Goal: Task Accomplishment & Management: Complete application form

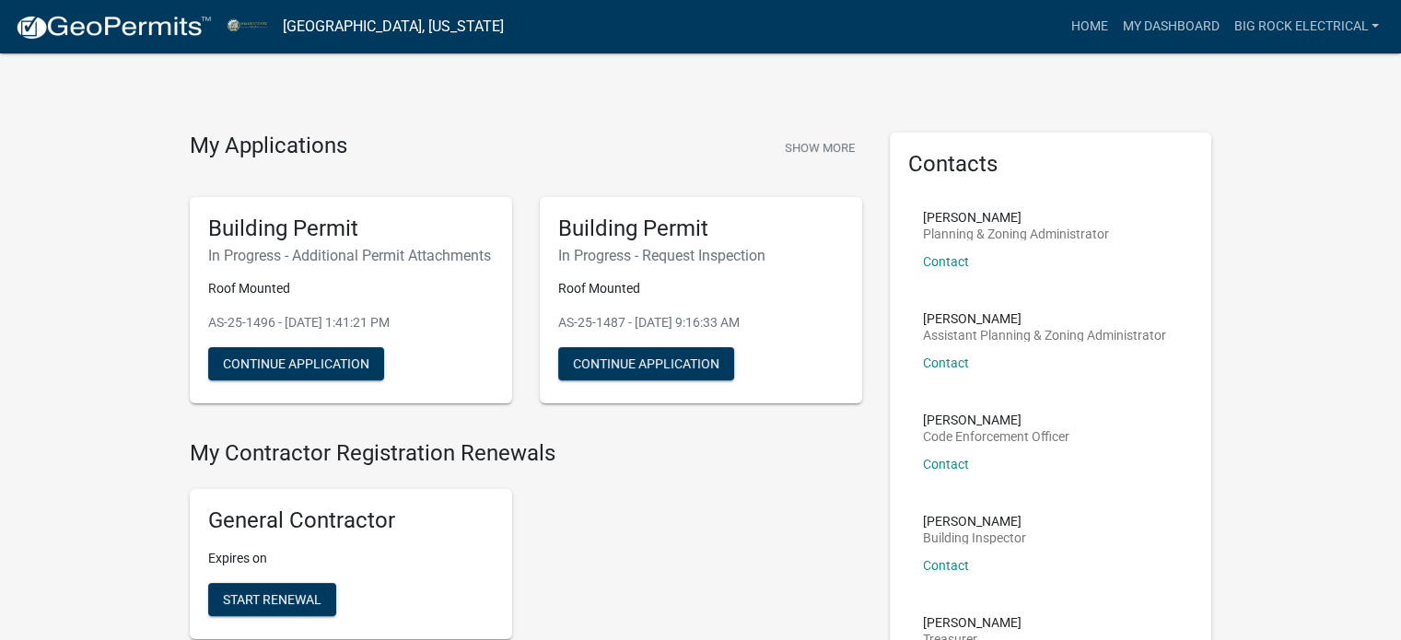
click at [824, 140] on button "Show More" at bounding box center [820, 148] width 85 height 30
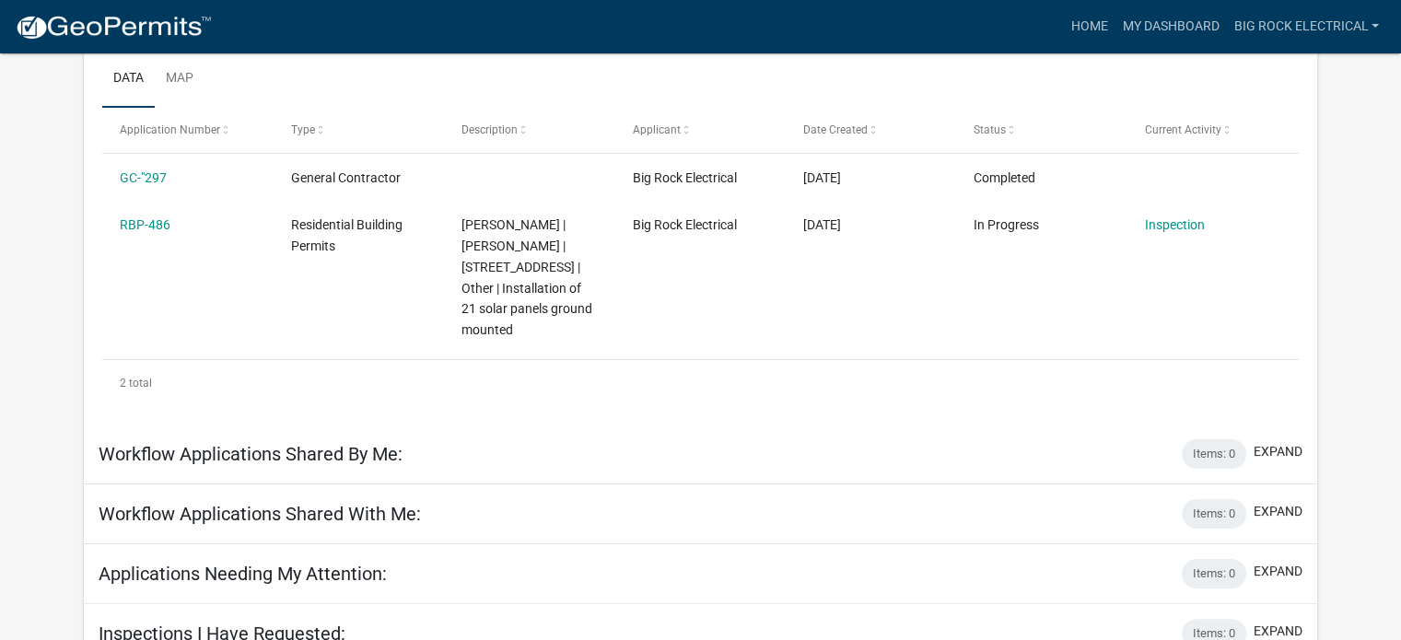
scroll to position [27, 0]
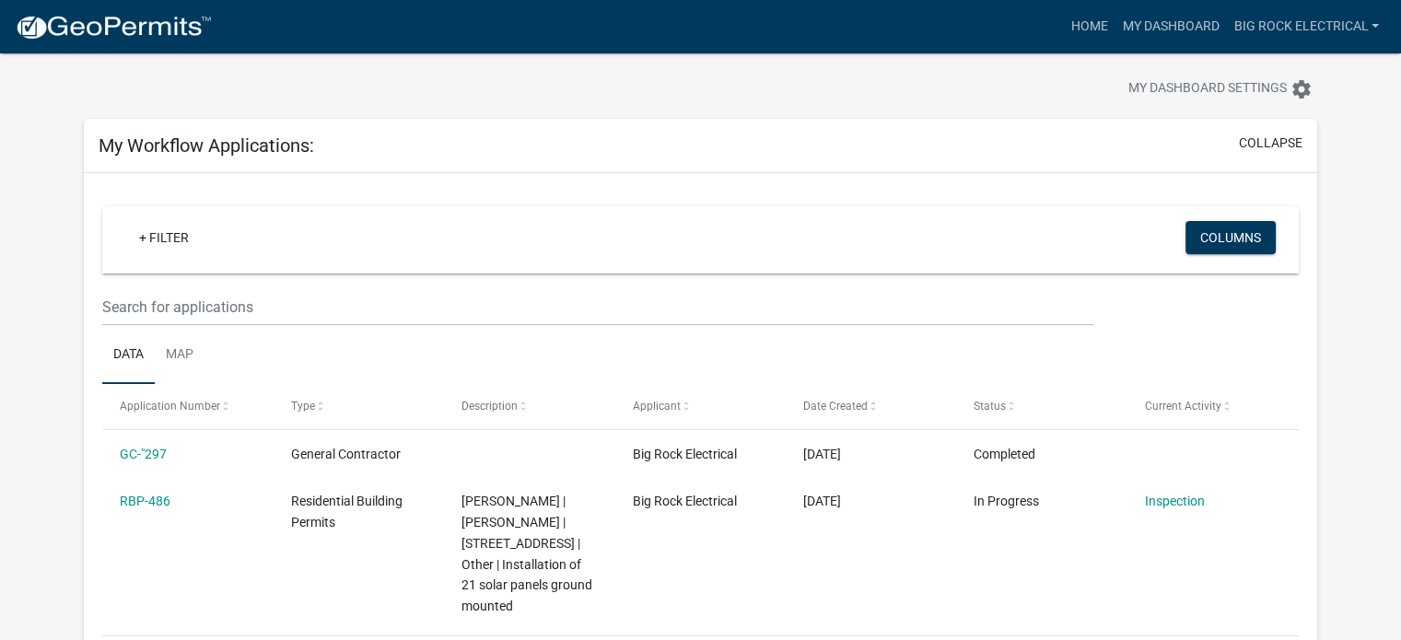
click at [95, 40] on img at bounding box center [113, 28] width 197 height 28
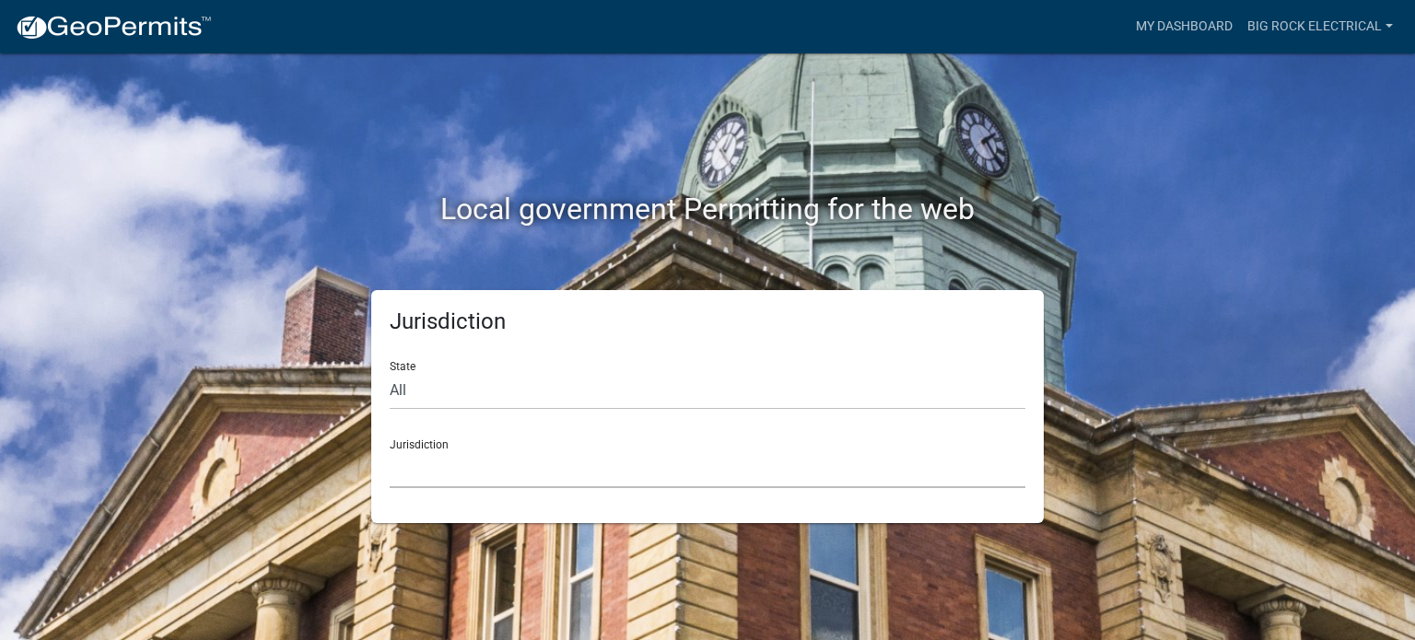
click at [494, 480] on select "[GEOGRAPHIC_DATA], [US_STATE] [GEOGRAPHIC_DATA], [US_STATE][PERSON_NAME][GEOGRA…" at bounding box center [708, 469] width 636 height 38
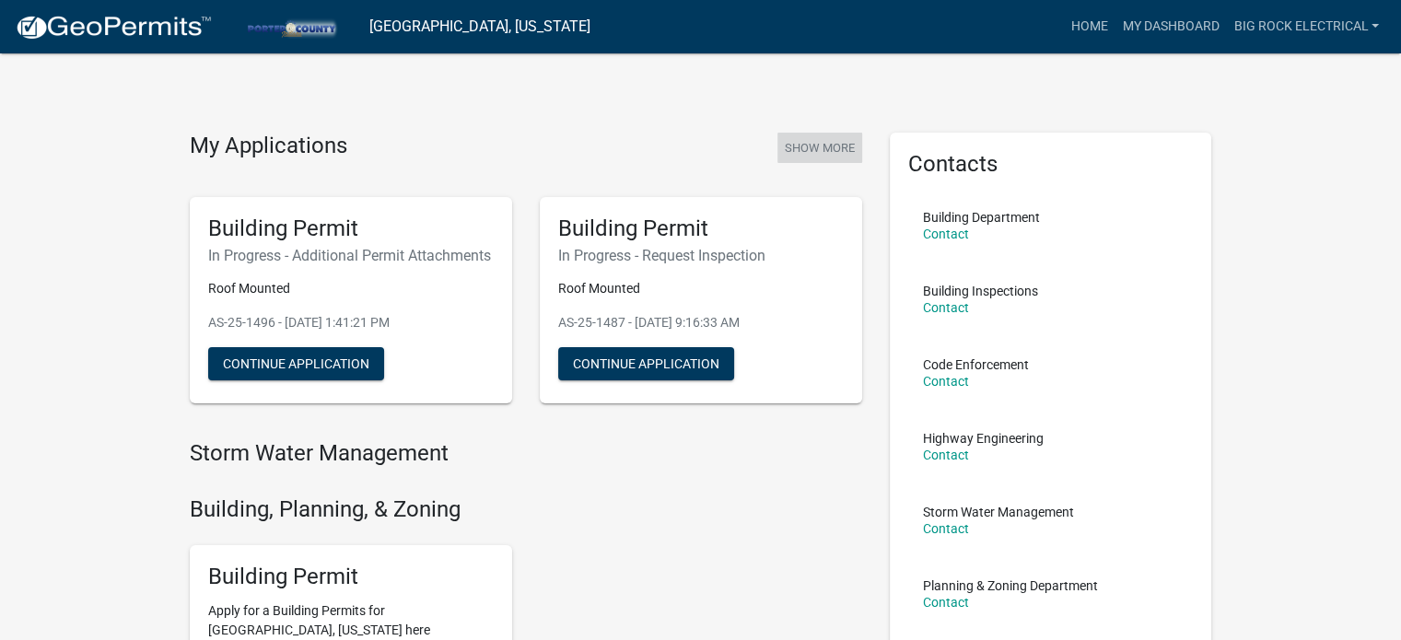
click at [836, 145] on button "Show More" at bounding box center [820, 148] width 85 height 30
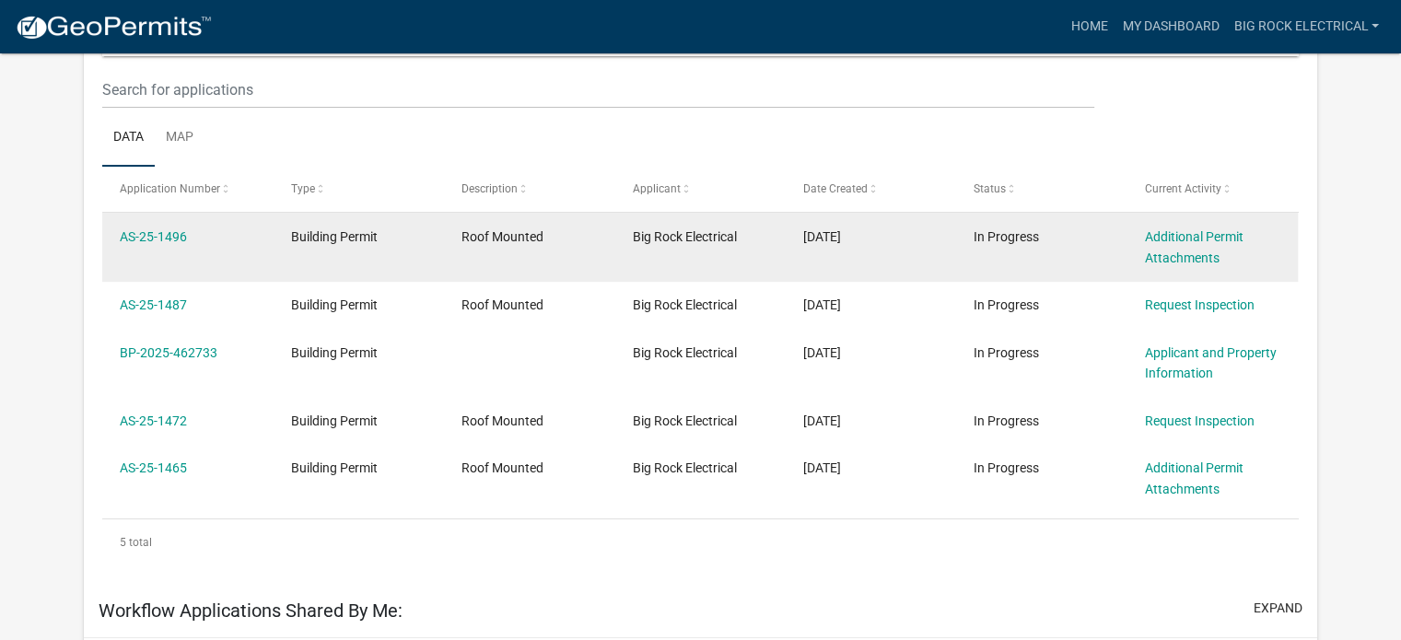
scroll to position [244, 0]
click at [158, 234] on link "AS-25-1496" at bounding box center [153, 236] width 67 height 15
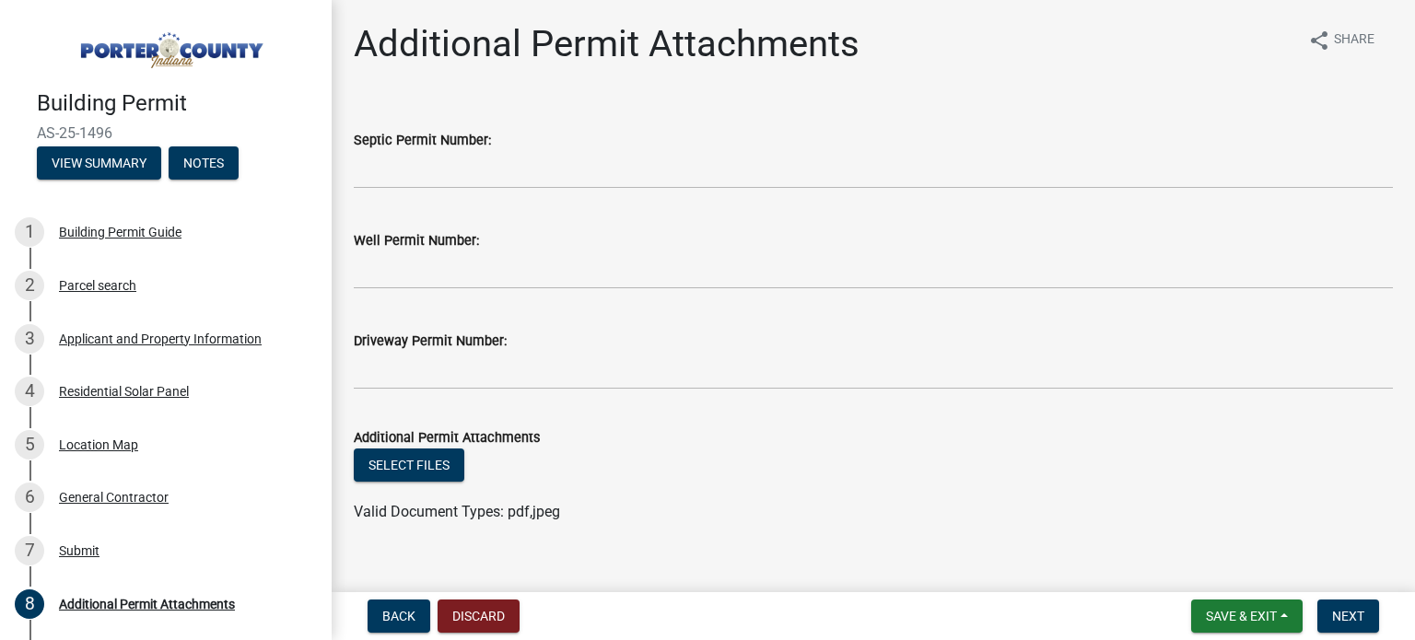
scroll to position [26, 0]
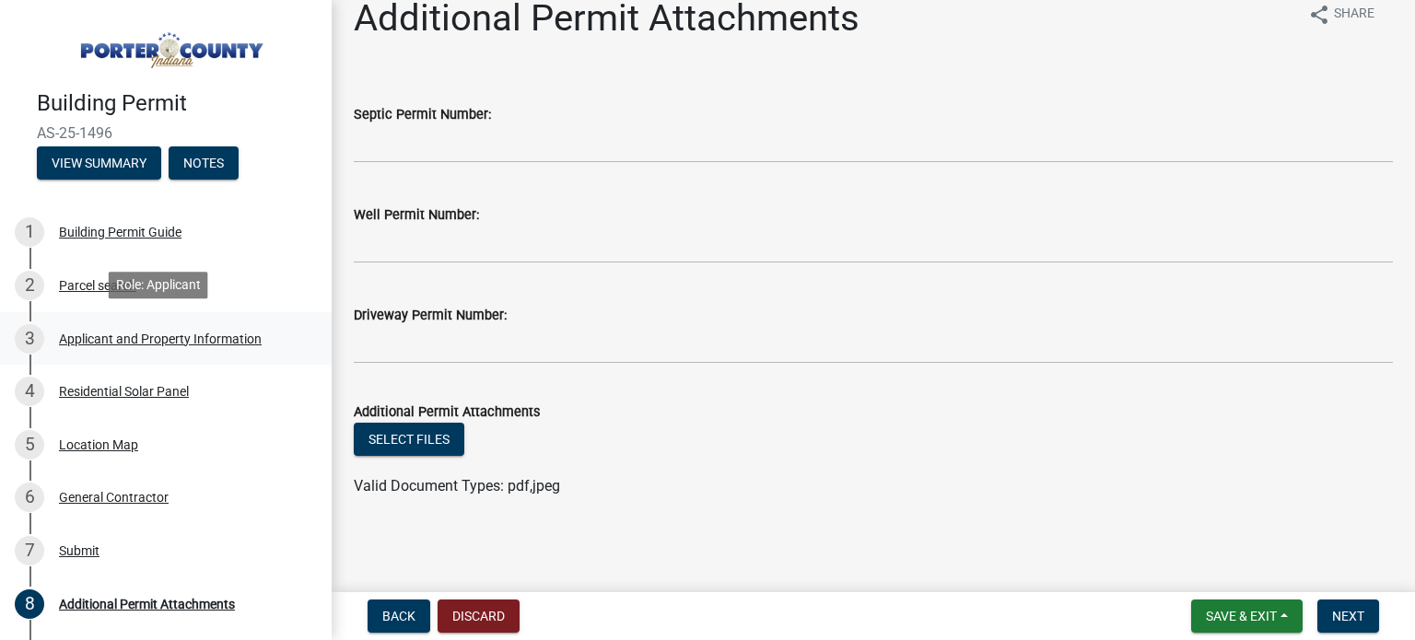
click at [112, 333] on div "Applicant and Property Information" at bounding box center [160, 339] width 203 height 13
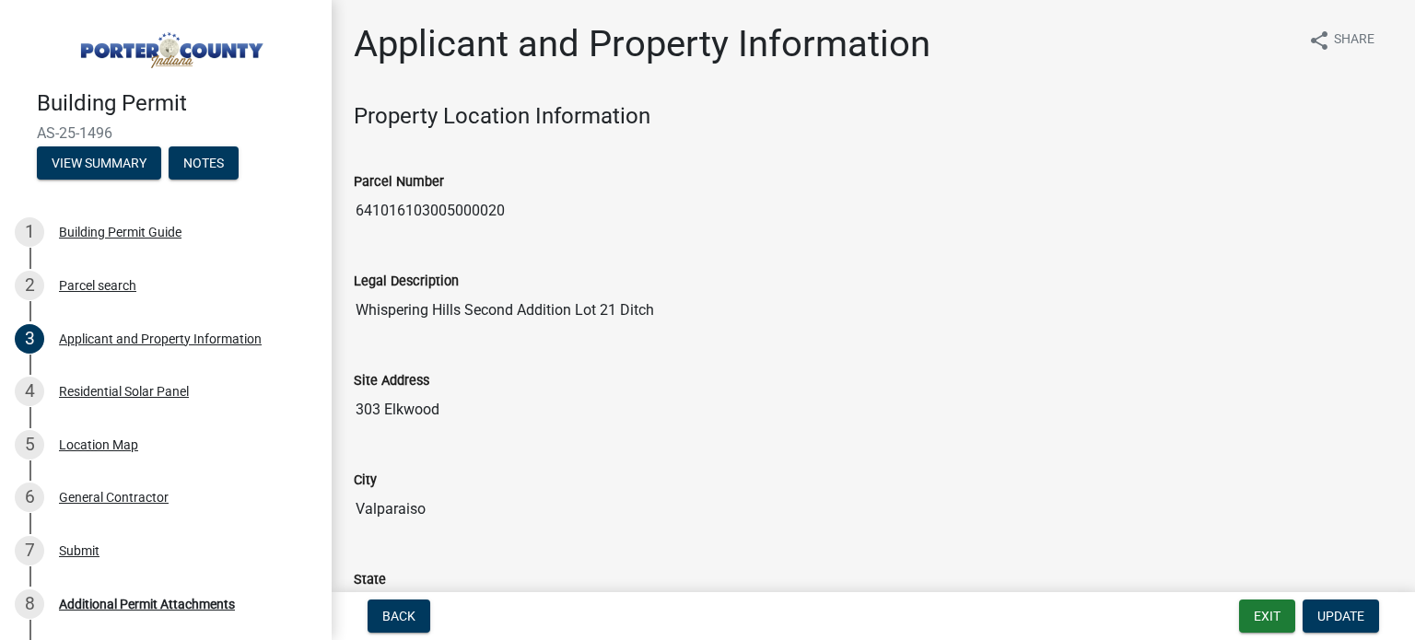
scroll to position [276, 0]
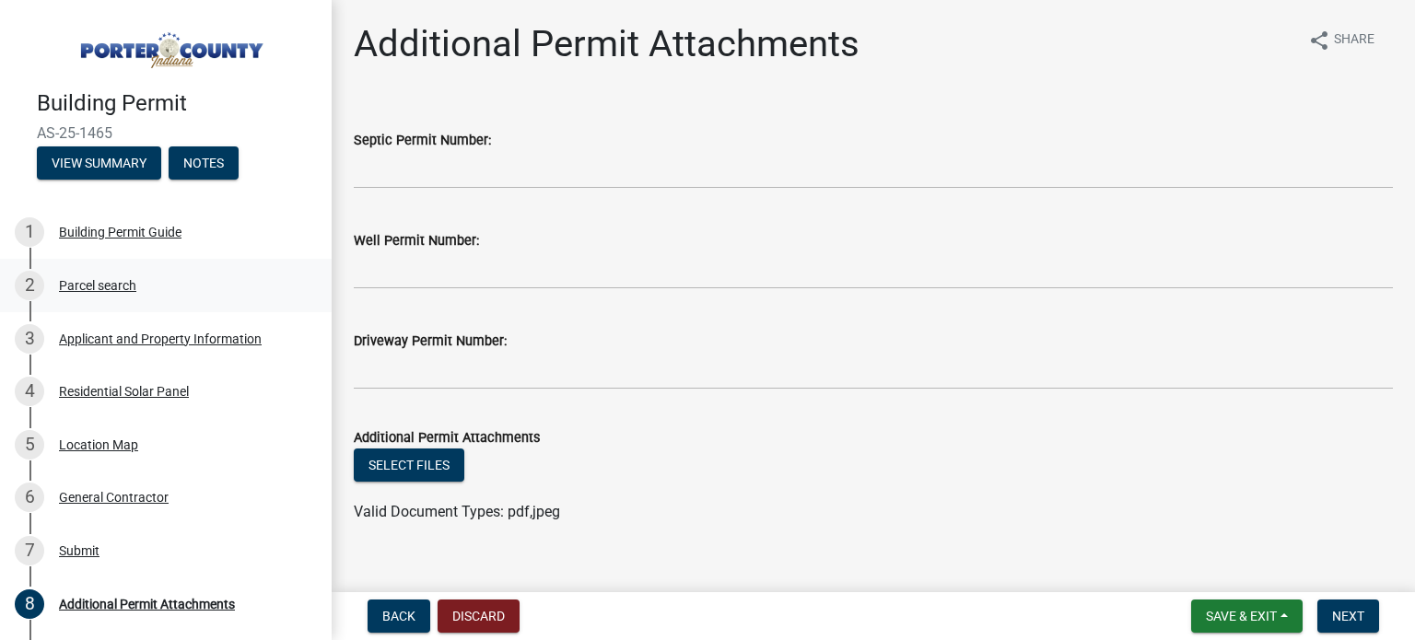
scroll to position [26, 0]
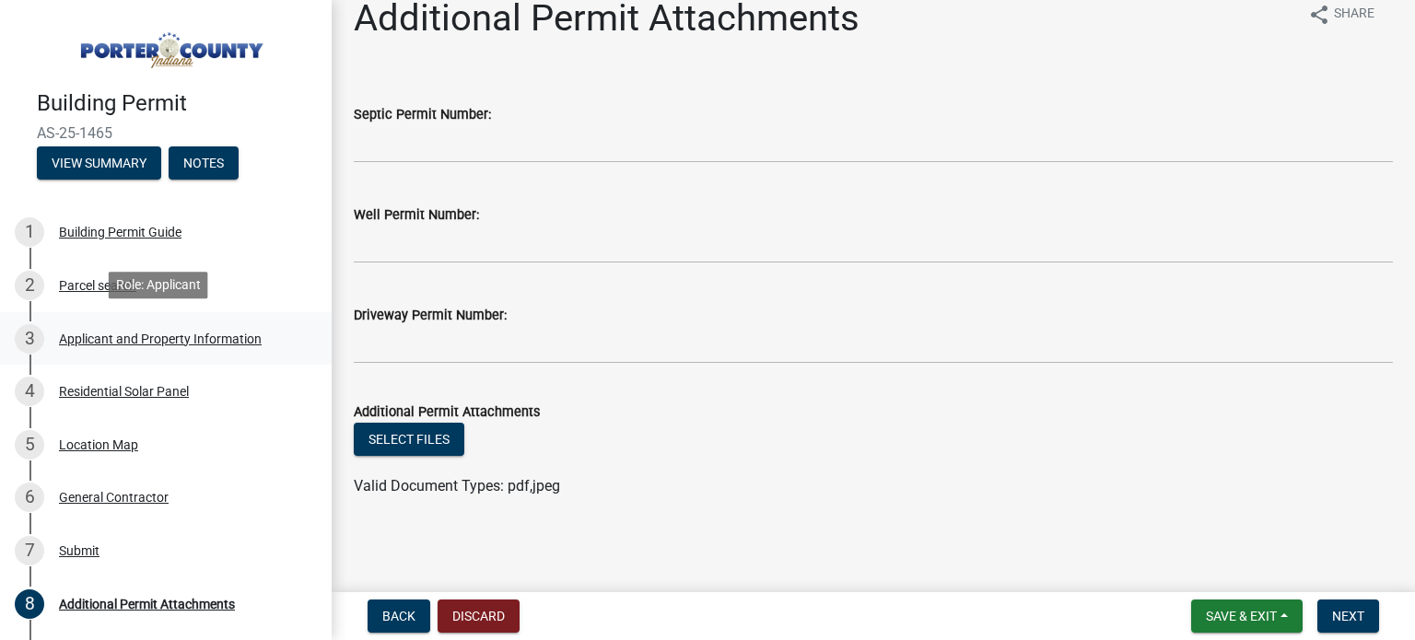
click at [152, 333] on div "Applicant and Property Information" at bounding box center [160, 339] width 203 height 13
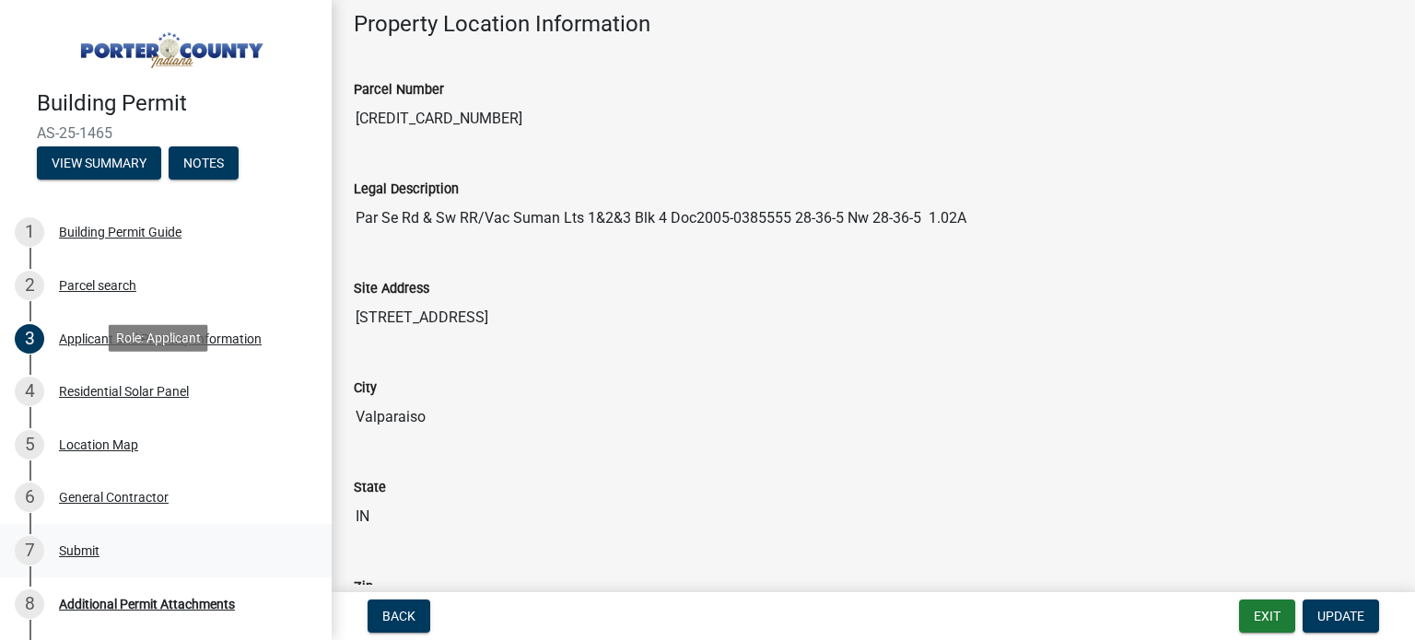
scroll to position [170, 0]
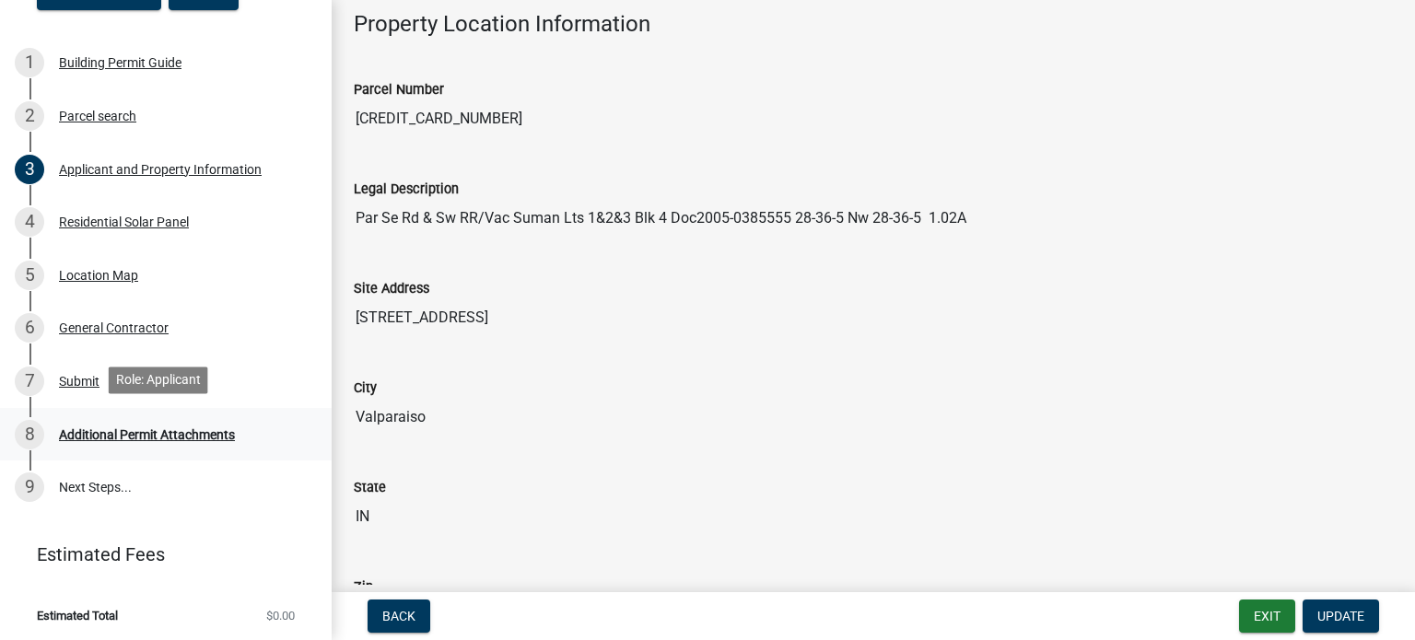
click at [115, 429] on div "Additional Permit Attachments" at bounding box center [147, 434] width 176 height 13
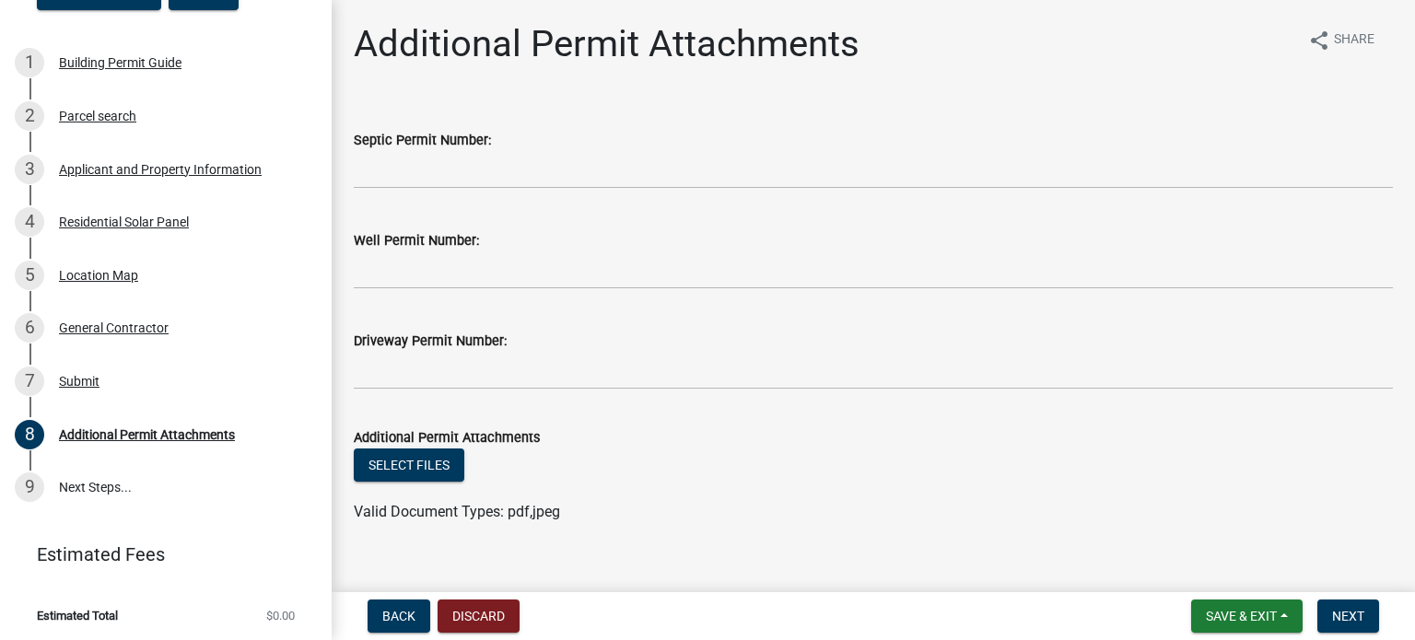
scroll to position [26, 0]
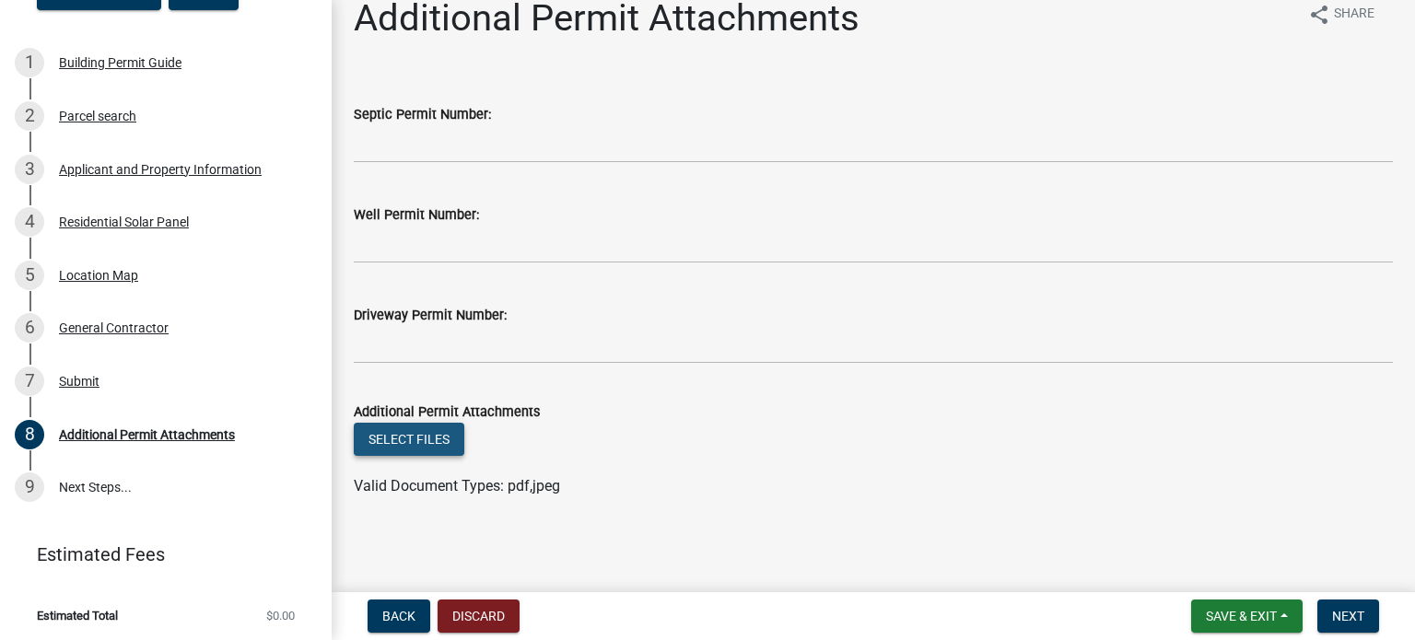
click at [402, 431] on button "Select files" at bounding box center [409, 439] width 111 height 33
click at [376, 454] on button "Select files" at bounding box center [409, 439] width 111 height 33
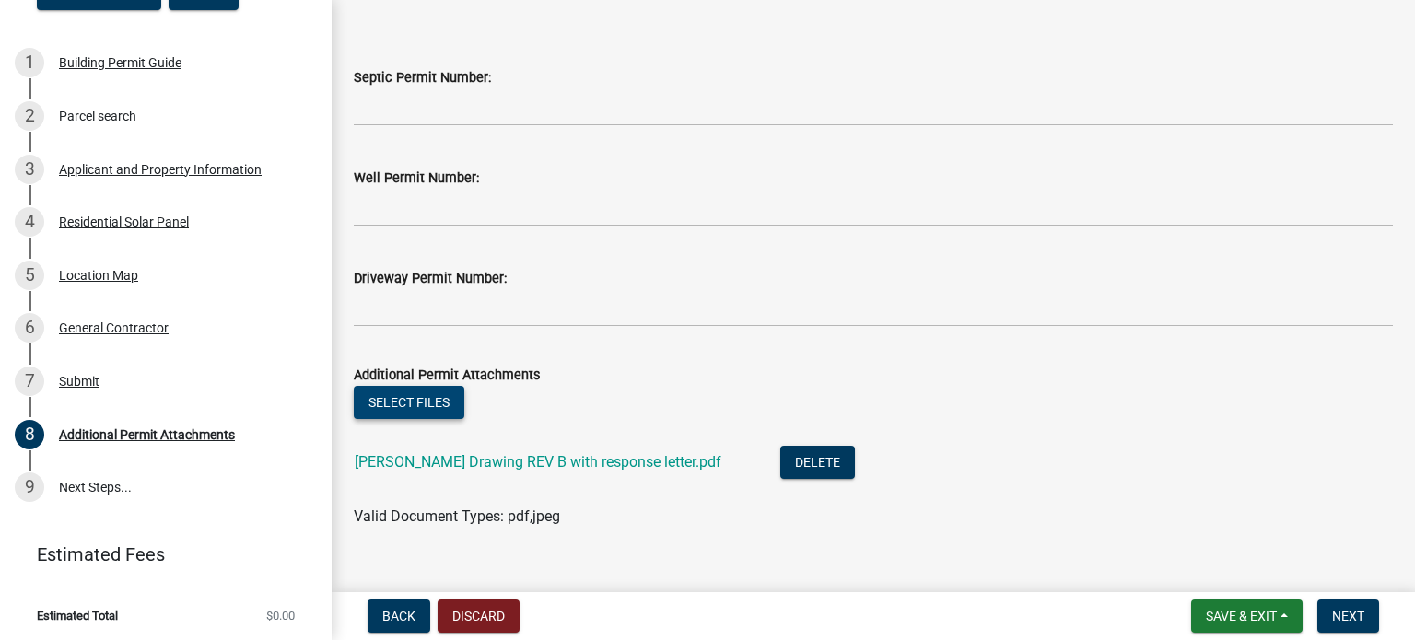
scroll to position [93, 0]
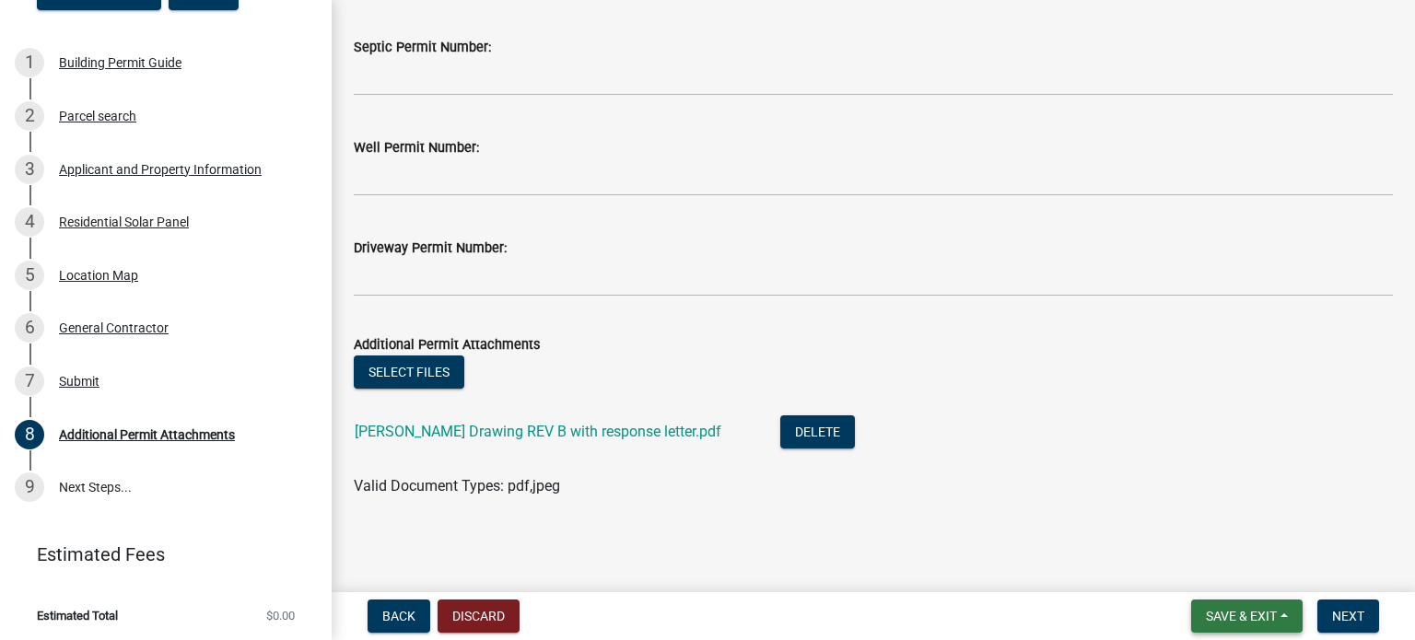
click at [1218, 624] on button "Save & Exit" at bounding box center [1246, 616] width 111 height 33
click at [1210, 532] on button "Save" at bounding box center [1228, 524] width 147 height 44
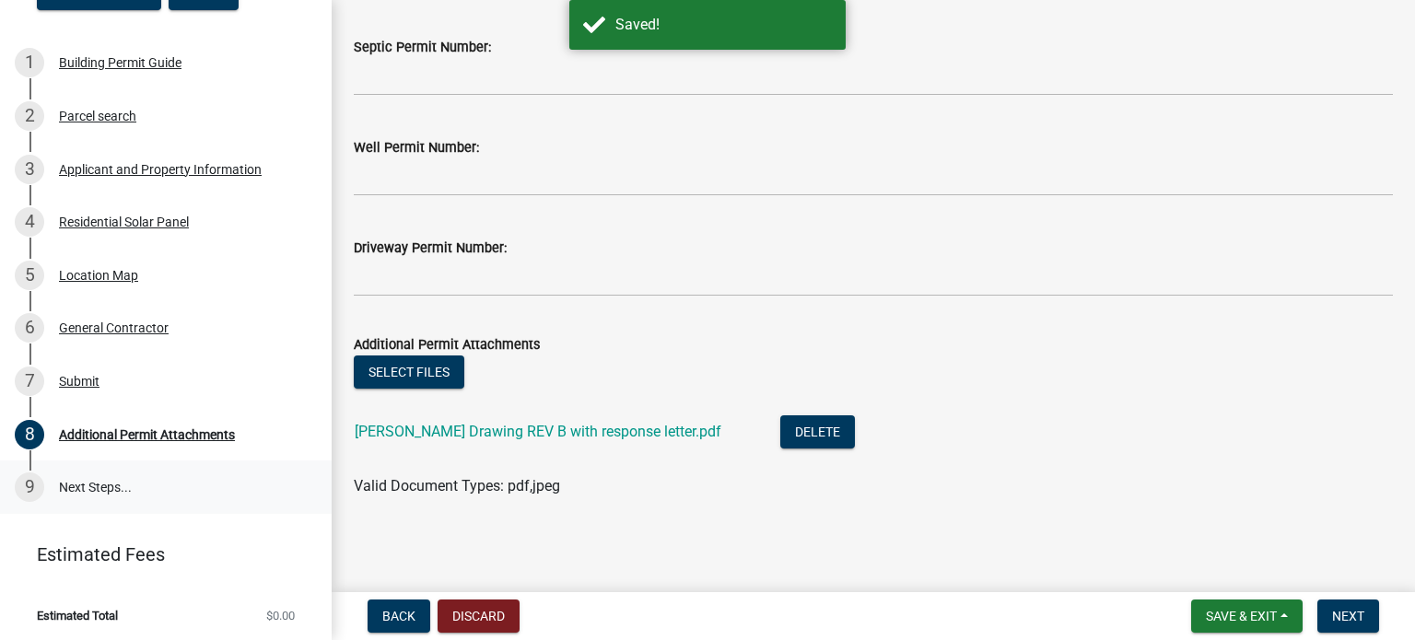
click at [69, 486] on link "9 Next Steps..." at bounding box center [166, 487] width 332 height 53
click at [130, 474] on link "9 Next Steps..." at bounding box center [166, 487] width 332 height 53
drag, startPoint x: 117, startPoint y: 478, endPoint x: 114, endPoint y: 460, distance: 18.6
click at [115, 478] on link "9 Next Steps..." at bounding box center [166, 487] width 332 height 53
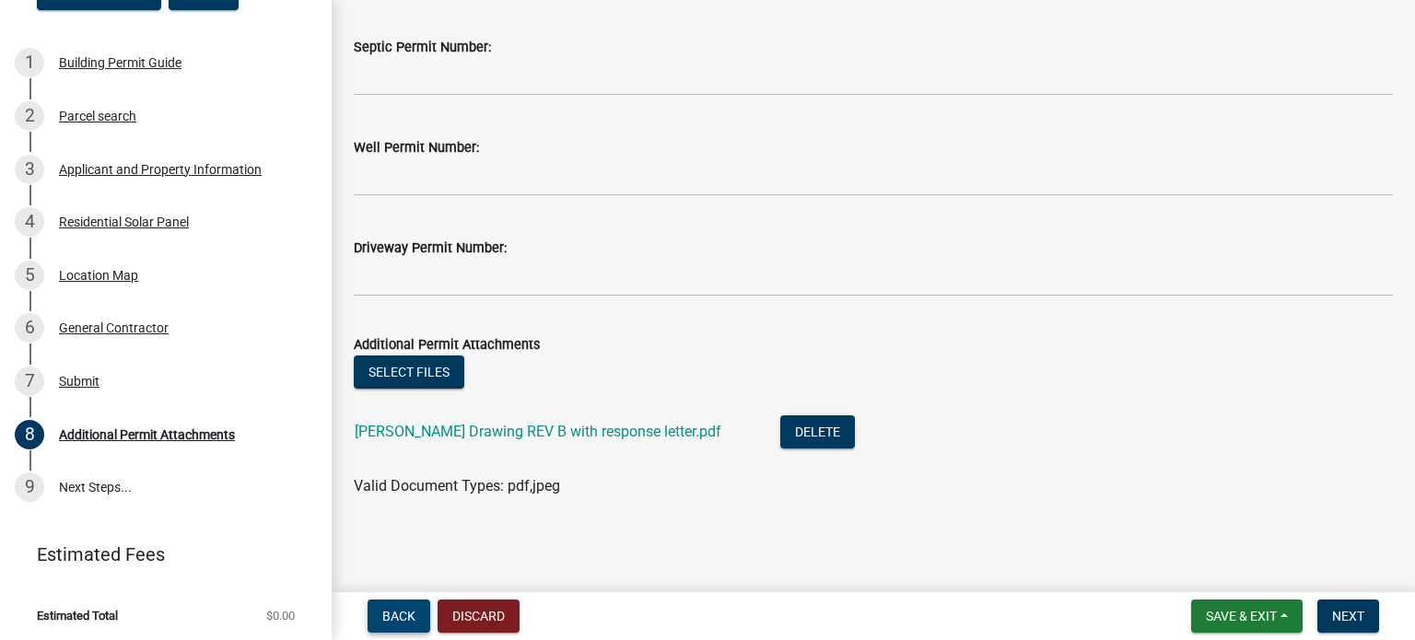
click at [377, 604] on button "Back" at bounding box center [399, 616] width 63 height 33
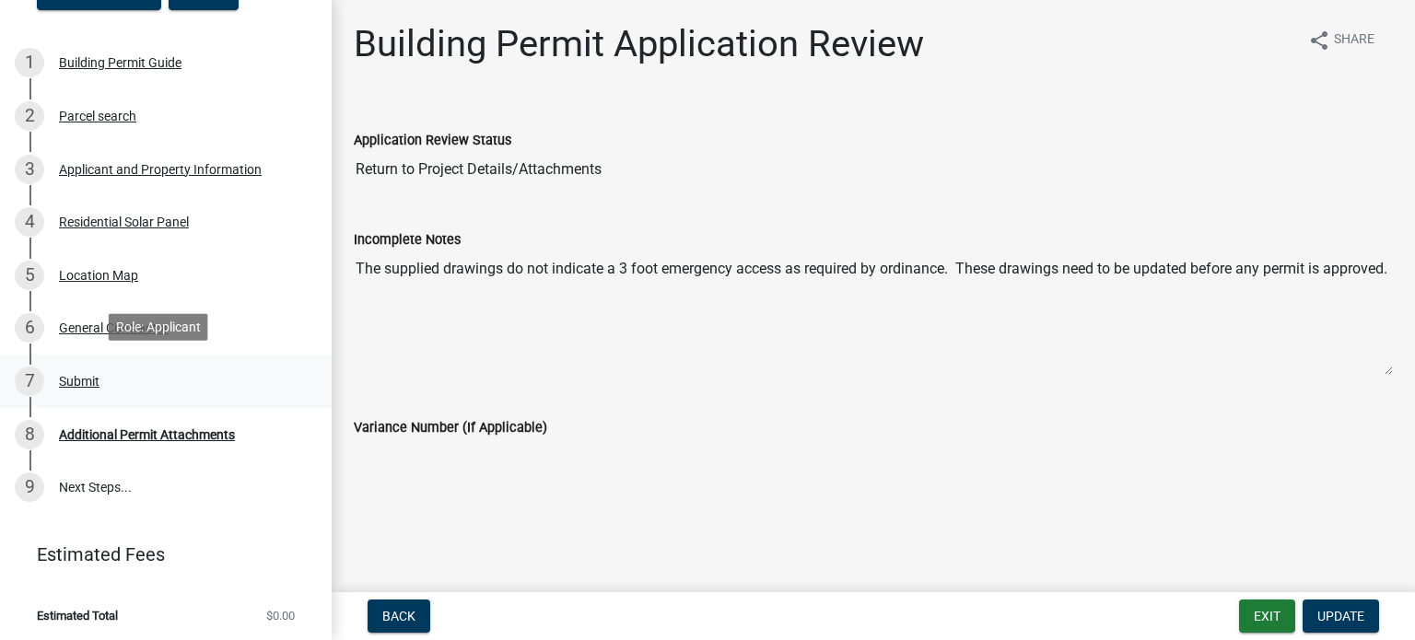
click at [102, 372] on div "7 Submit" at bounding box center [158, 381] width 287 height 29
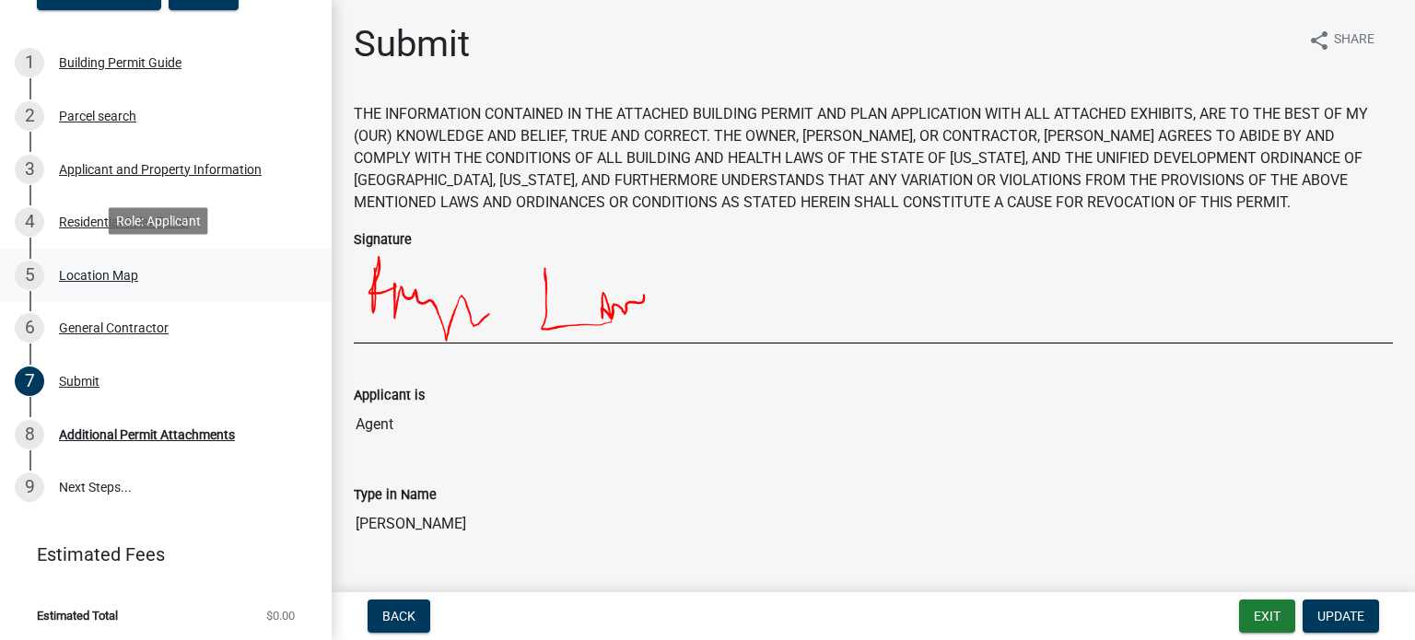
scroll to position [77, 0]
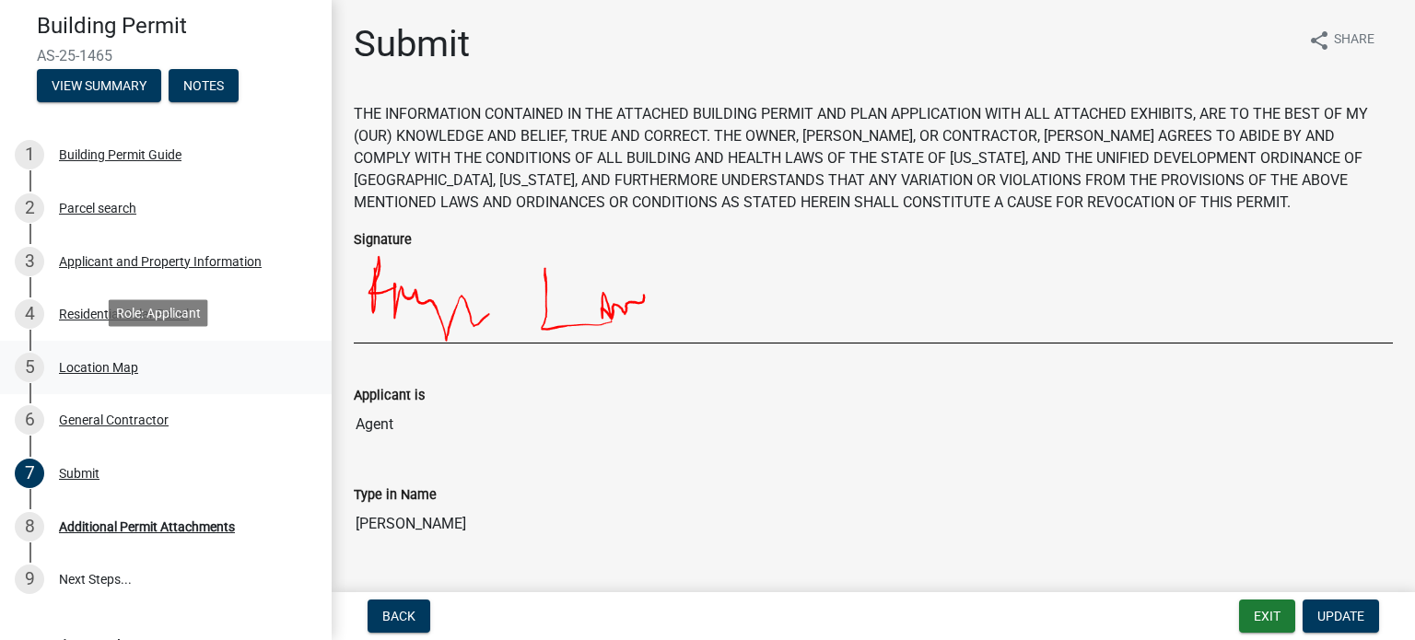
click at [92, 361] on div "Location Map" at bounding box center [98, 367] width 79 height 13
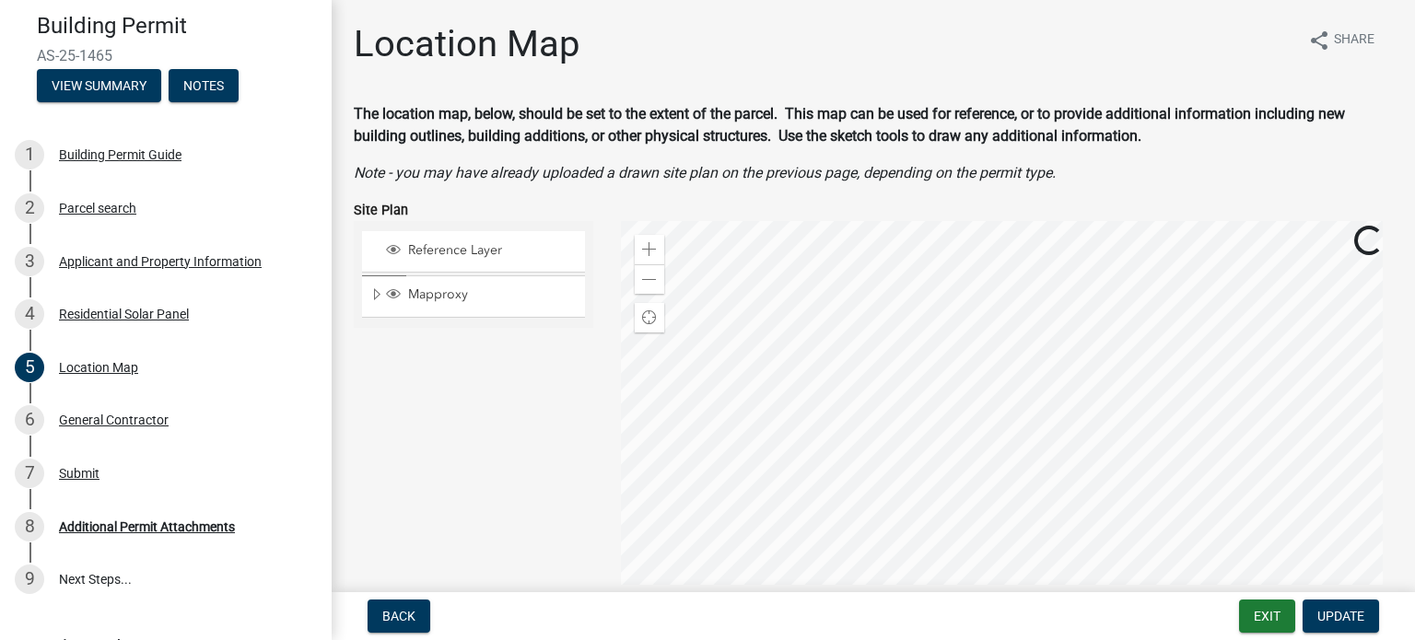
scroll to position [279, 0]
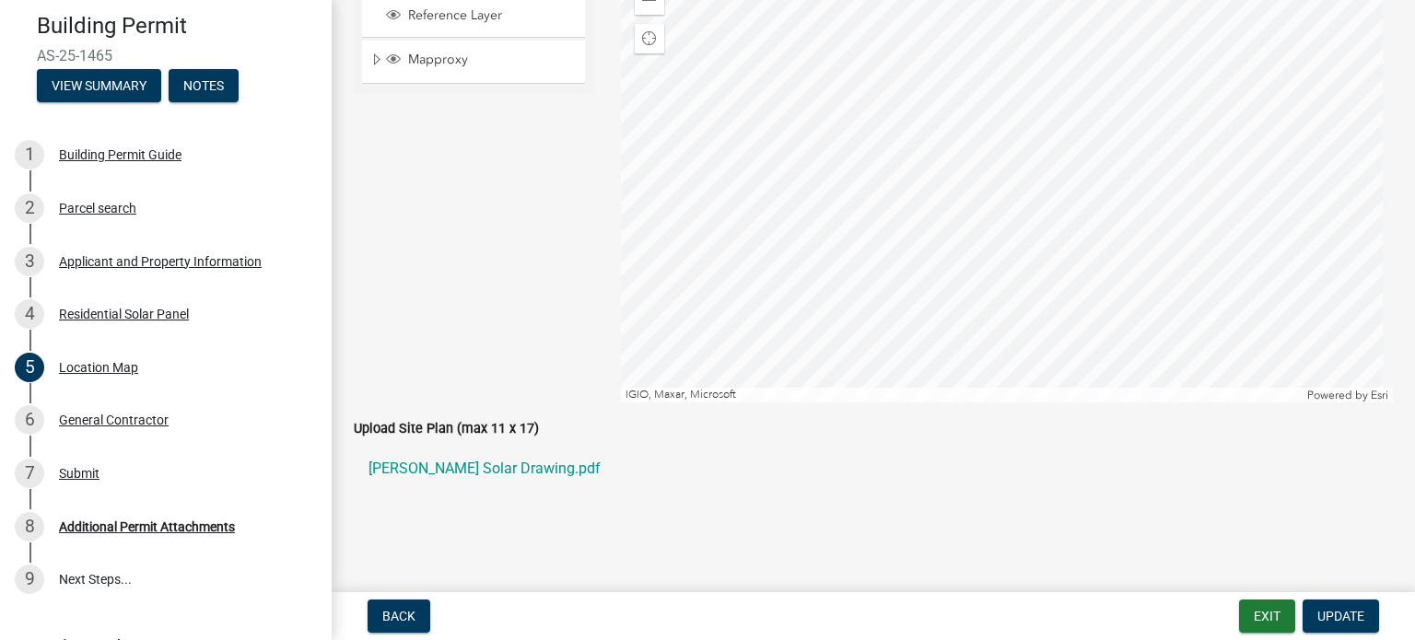
click at [1378, 608] on form "Exit Update" at bounding box center [1312, 616] width 147 height 33
click at [1328, 618] on span "Update" at bounding box center [1340, 616] width 47 height 15
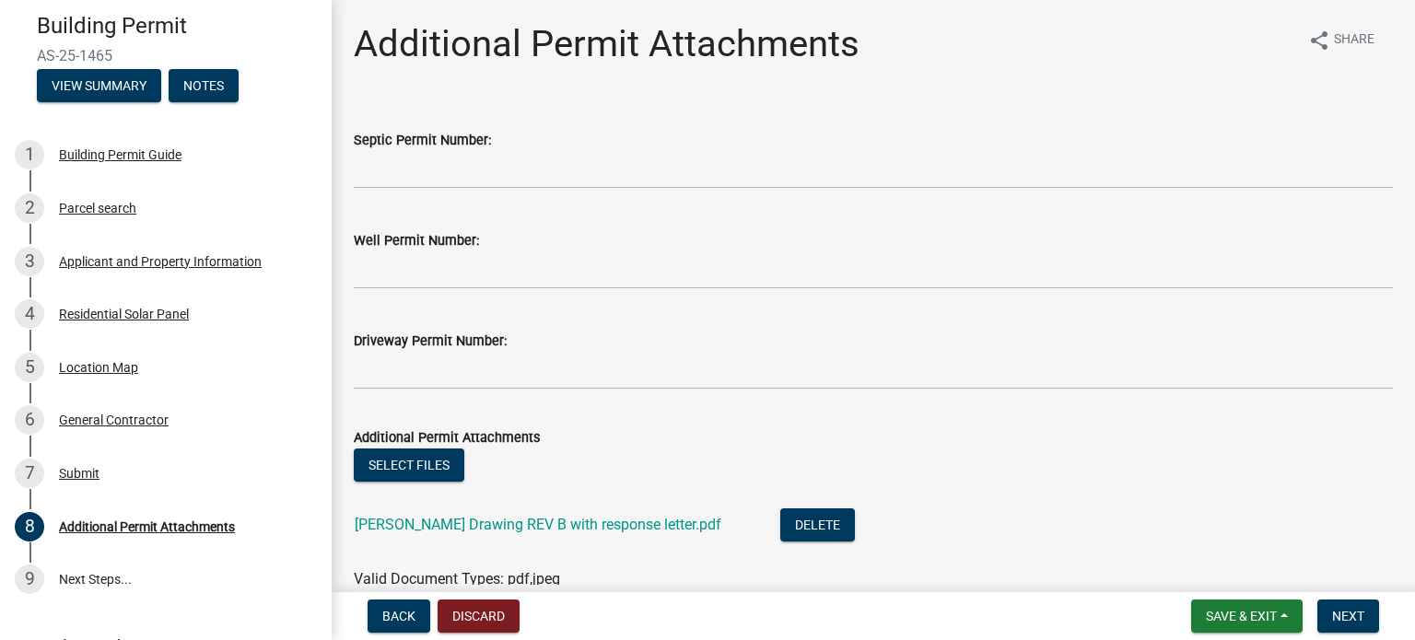
scroll to position [93, 0]
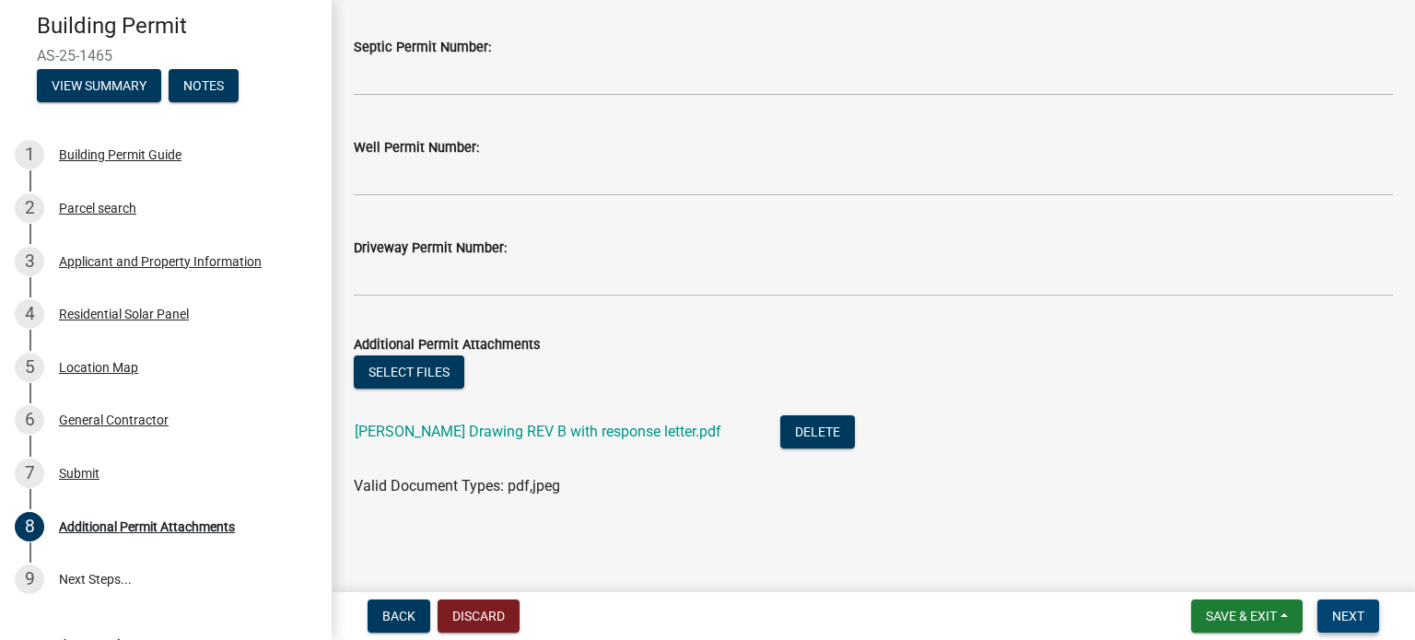
click at [1348, 615] on span "Next" at bounding box center [1348, 616] width 32 height 15
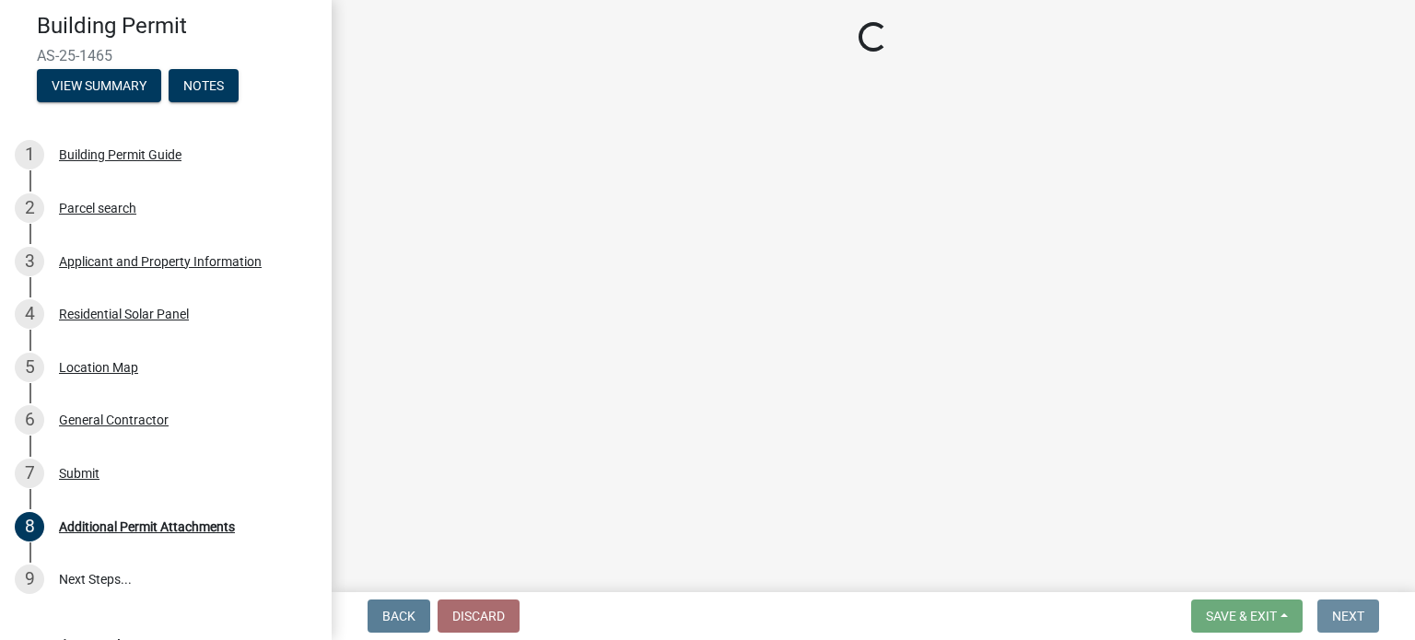
scroll to position [0, 0]
